Goal: Information Seeking & Learning: Understand process/instructions

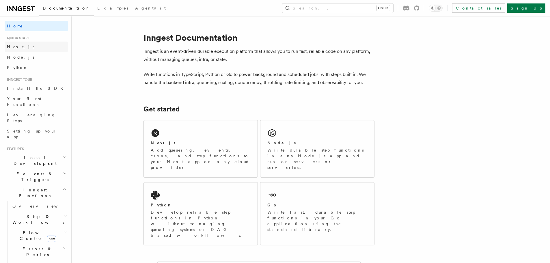
click at [23, 46] on link "Next.js" at bounding box center [36, 47] width 63 height 10
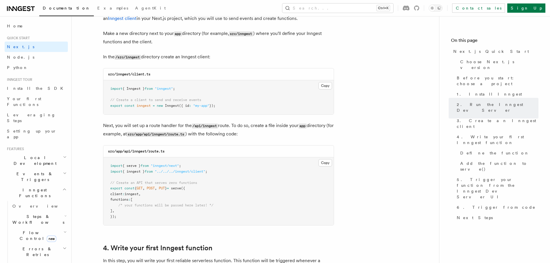
scroll to position [722, 0]
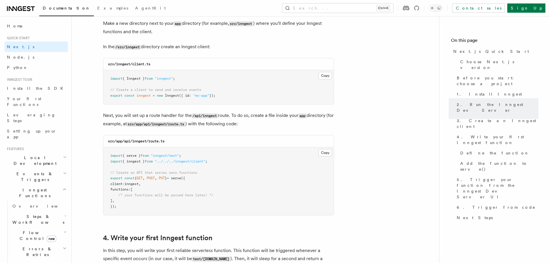
drag, startPoint x: 324, startPoint y: 76, endPoint x: 299, endPoint y: 76, distance: 24.8
click at [324, 76] on button "Copy Copied" at bounding box center [325, 76] width 14 height 8
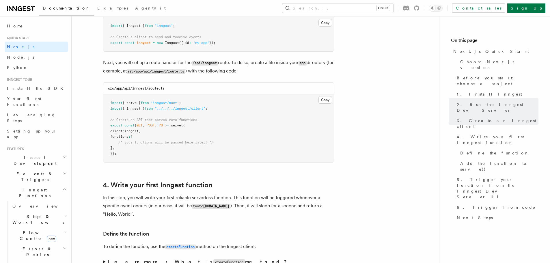
scroll to position [780, 0]
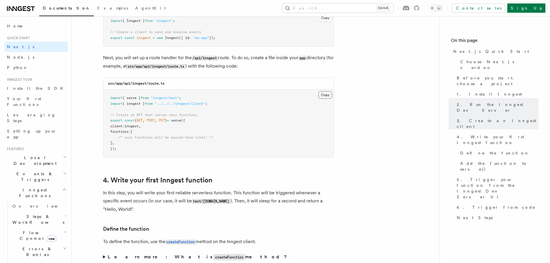
click at [327, 94] on button "Copy Copied" at bounding box center [325, 95] width 14 height 8
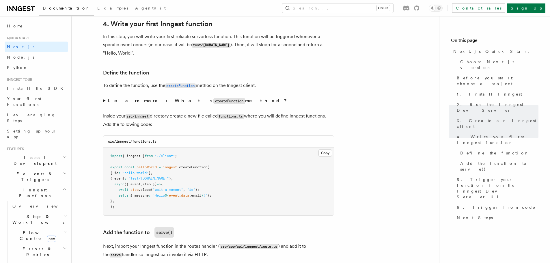
scroll to position [953, 0]
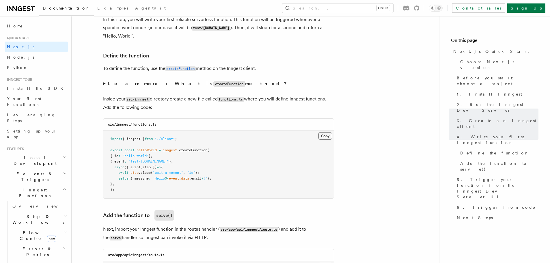
click at [323, 135] on button "Copy Copied" at bounding box center [325, 136] width 14 height 8
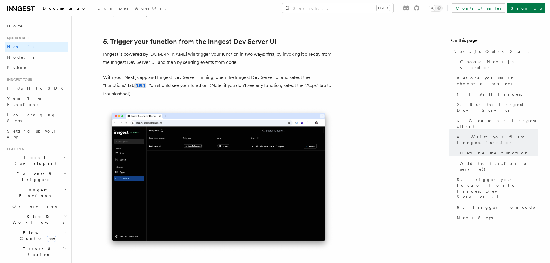
scroll to position [1328, 0]
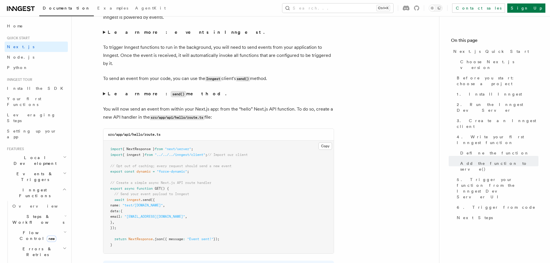
scroll to position [2974, 0]
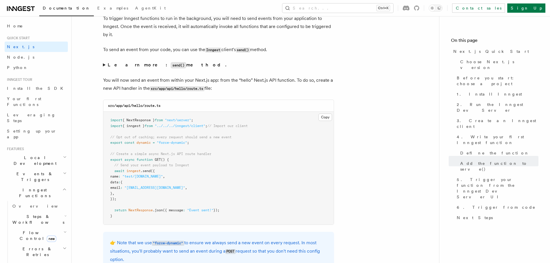
click at [139, 176] on span ""test/[DOMAIN_NAME]"" at bounding box center [142, 176] width 40 height 4
drag, startPoint x: 139, startPoint y: 176, endPoint x: 160, endPoint y: 176, distance: 21.1
click at [160, 176] on span ""test/[DOMAIN_NAME]"" at bounding box center [142, 176] width 40 height 4
copy span "test/[DOMAIN_NAME]"
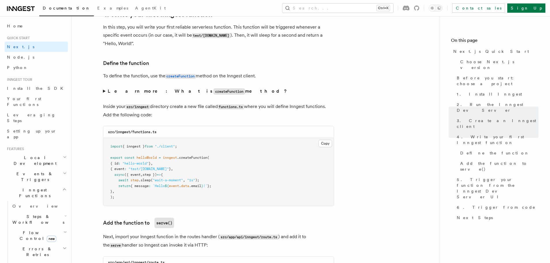
scroll to position [965, 0]
